Goal: Information Seeking & Learning: Find specific page/section

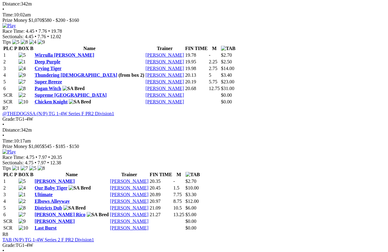
scroll to position [949, 0]
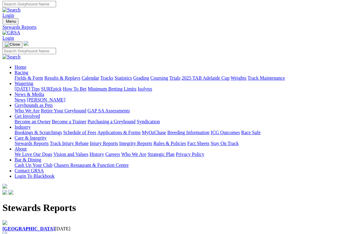
scroll to position [2, 0]
click at [29, 224] on b "[GEOGRAPHIC_DATA]" at bounding box center [28, 228] width 52 height 5
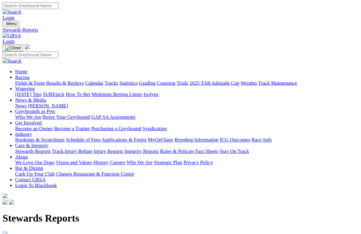
scroll to position [8, 0]
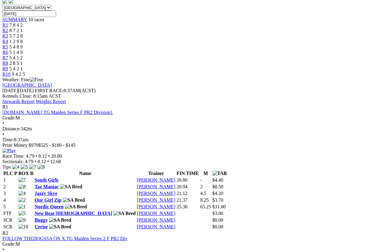
scroll to position [188, 0]
